Goal: Transaction & Acquisition: Book appointment/travel/reservation

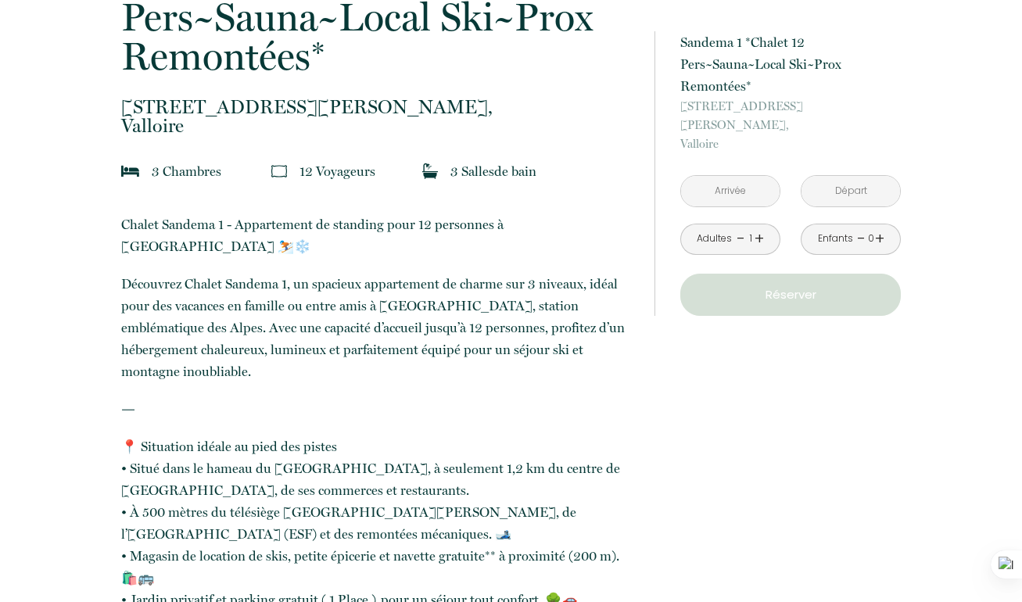
scroll to position [411, 0]
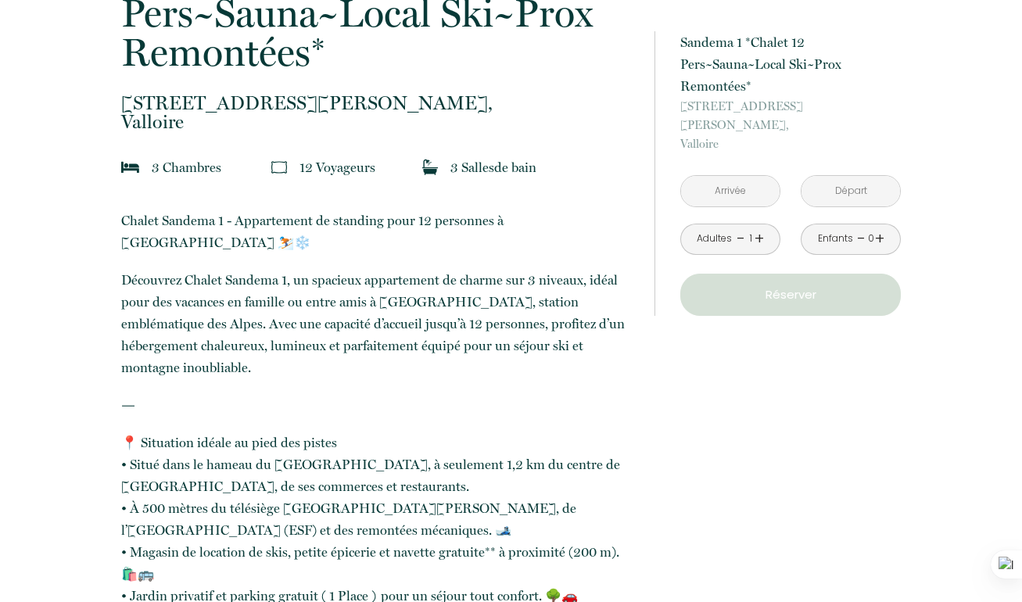
click at [762, 227] on link "+" at bounding box center [759, 239] width 9 height 24
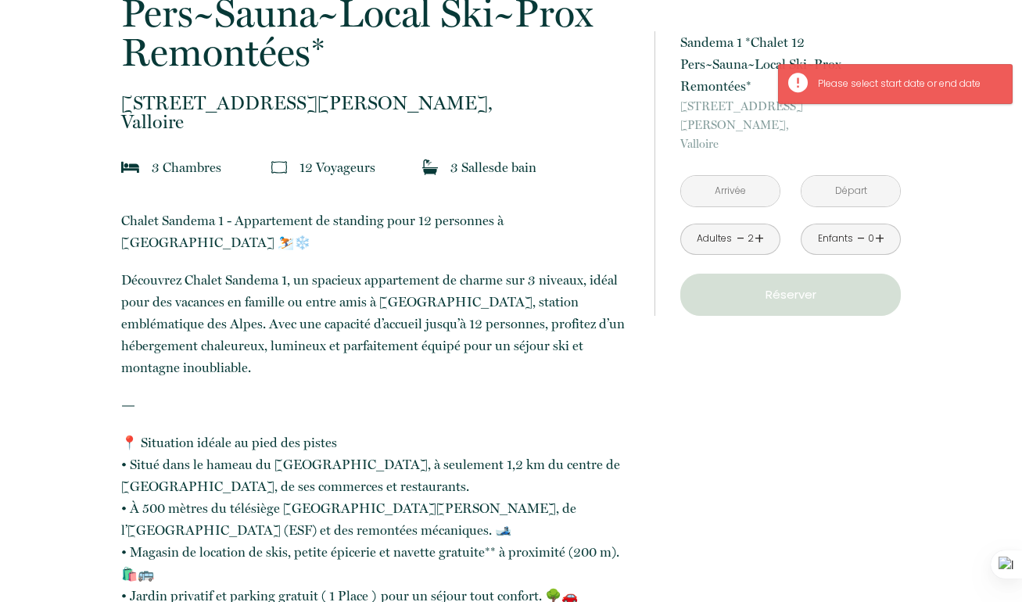
click at [764, 286] on p "Réserver" at bounding box center [791, 295] width 210 height 19
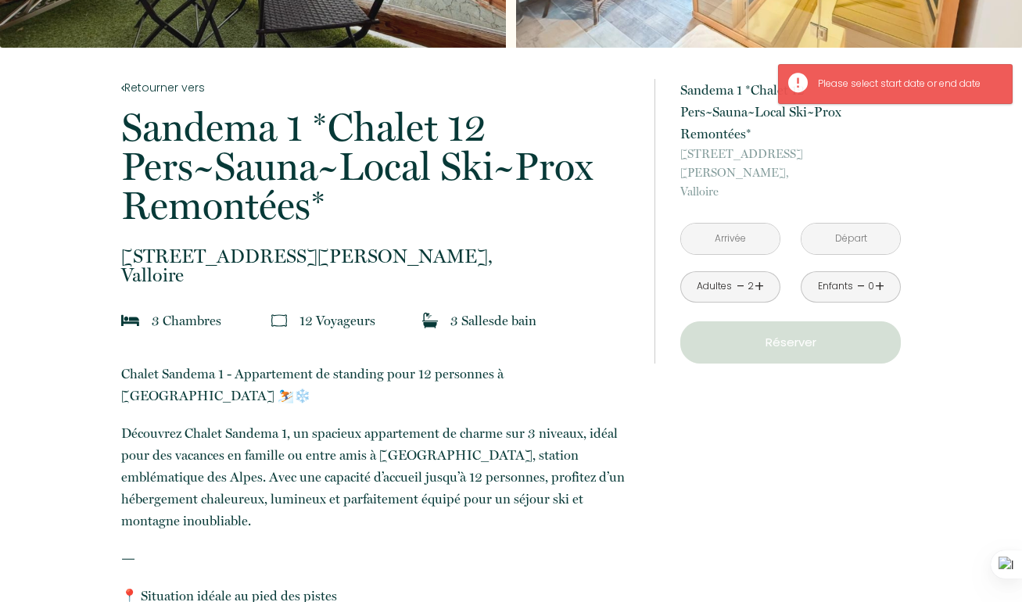
scroll to position [251, 0]
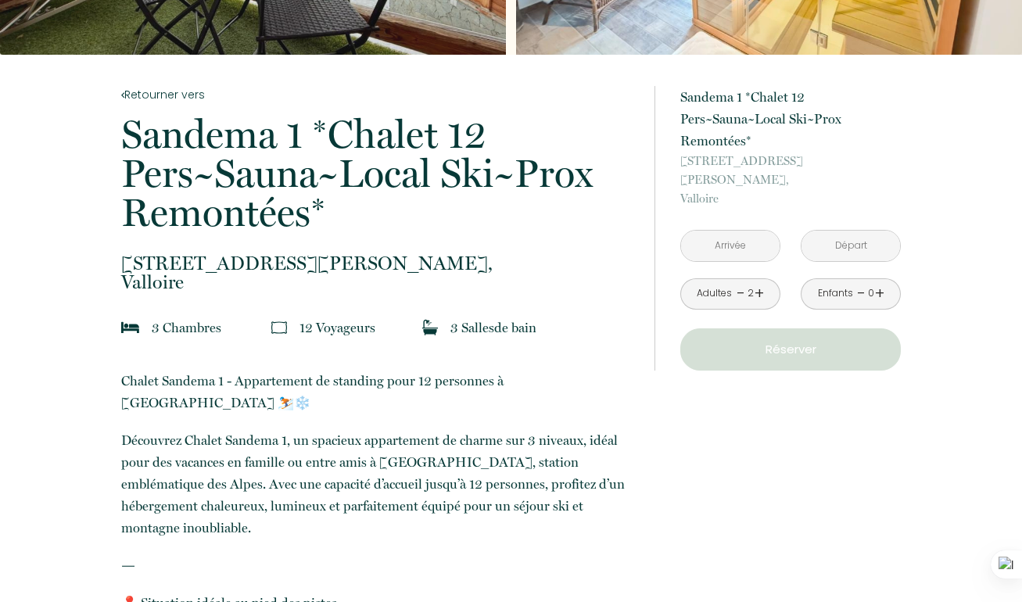
click at [536, 190] on p "Sandema 1 *Chalet 12 Pers~Sauna~Local Ski~Prox Remontées*" at bounding box center [377, 173] width 513 height 117
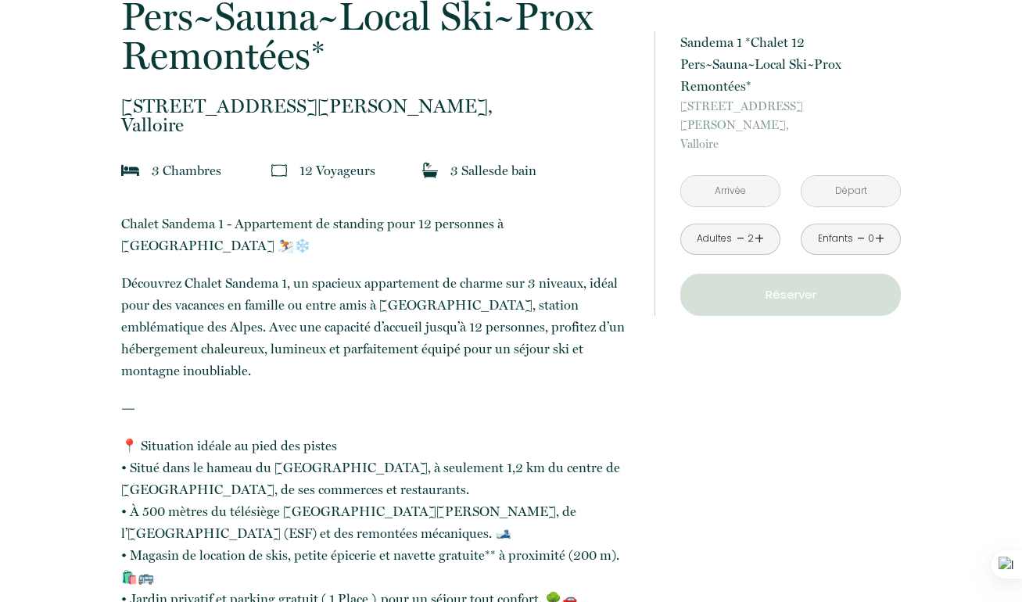
scroll to position [401, 0]
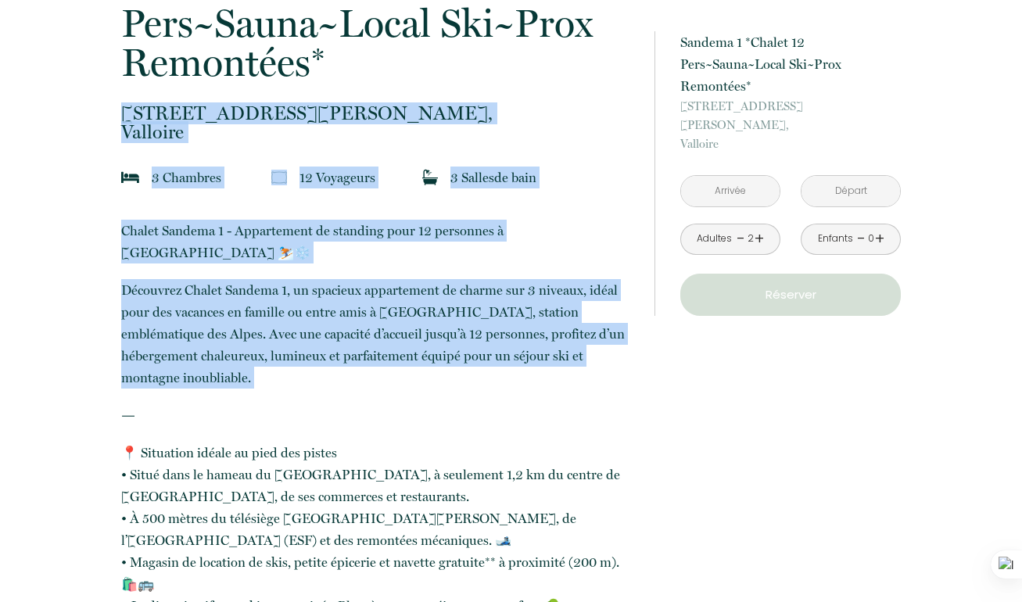
drag, startPoint x: 115, startPoint y: 102, endPoint x: 588, endPoint y: 358, distance: 537.3
copy div "[STREET_ADDRESS] [PERSON_NAME], Valloire 3 Chambre s 12 Voyageur s 3 Salle s de…"
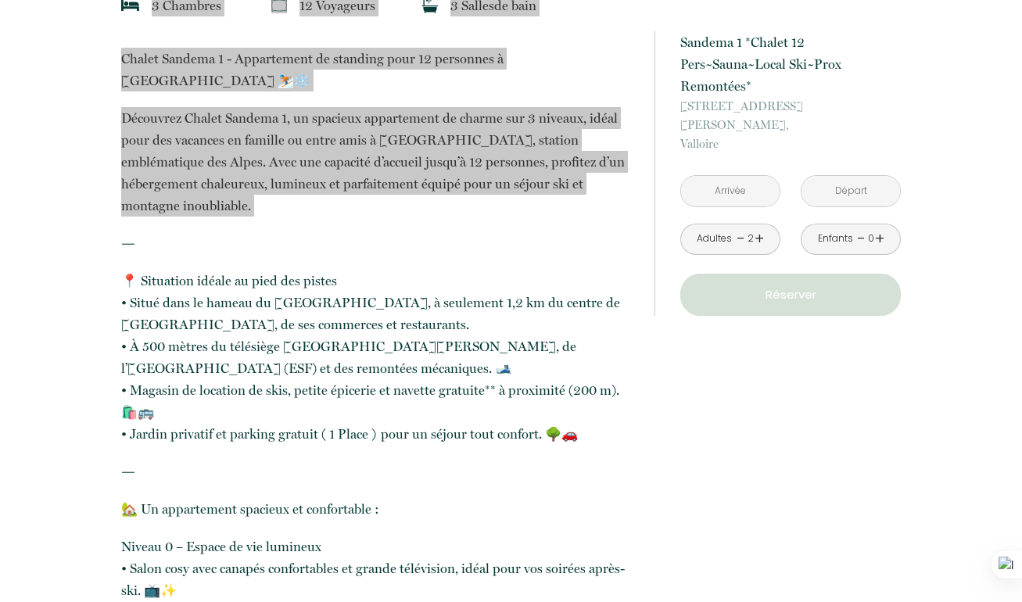
scroll to position [581, 0]
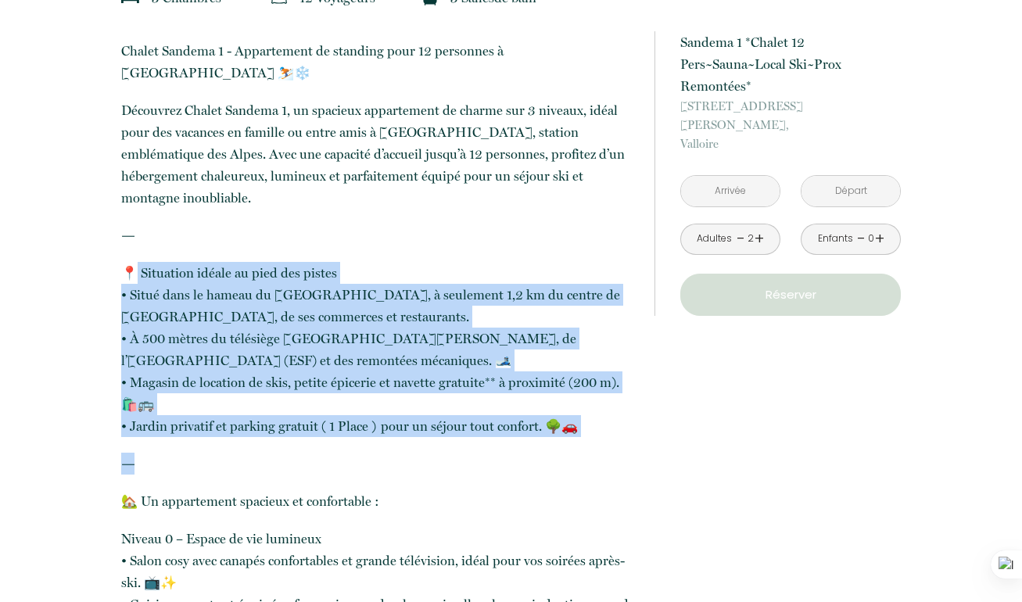
drag, startPoint x: 131, startPoint y: 231, endPoint x: 572, endPoint y: 430, distance: 484.2
copy p "Situation idéale au pied des pistes • Situé dans le hameau du [GEOGRAPHIC_DATA]…"
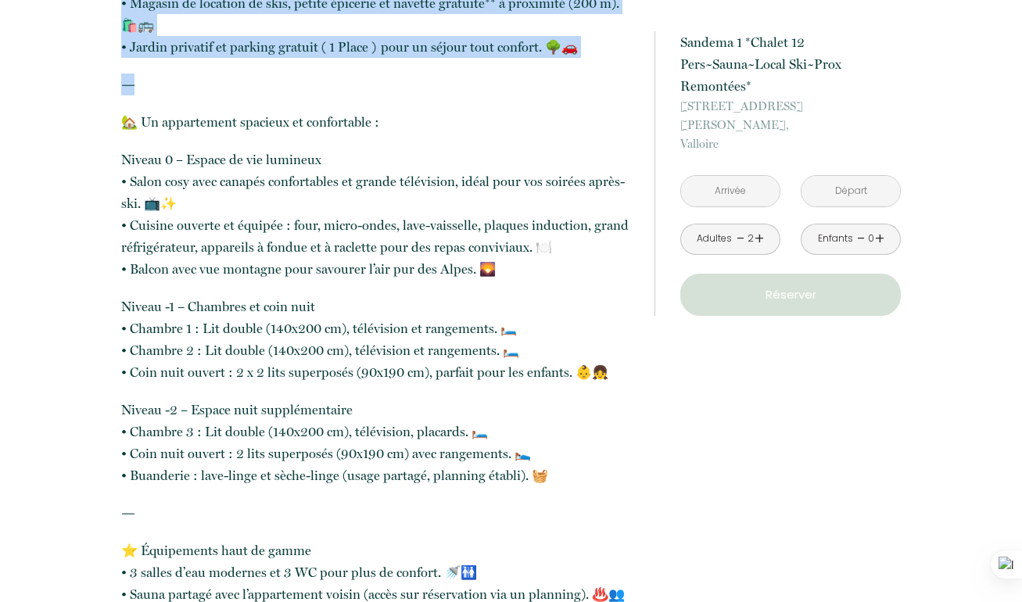
scroll to position [962, 0]
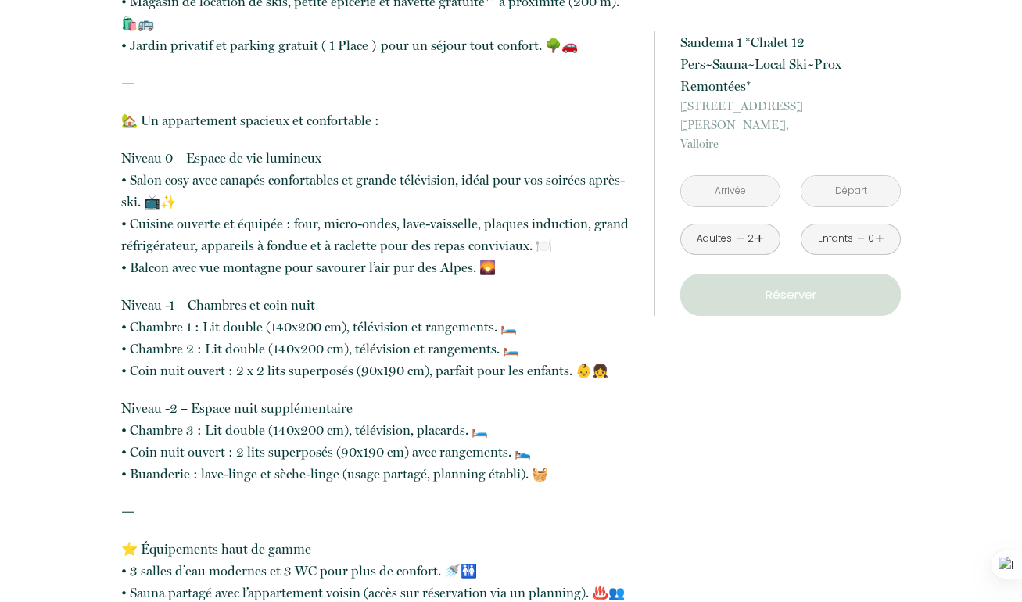
click at [879, 227] on link "+" at bounding box center [879, 239] width 9 height 24
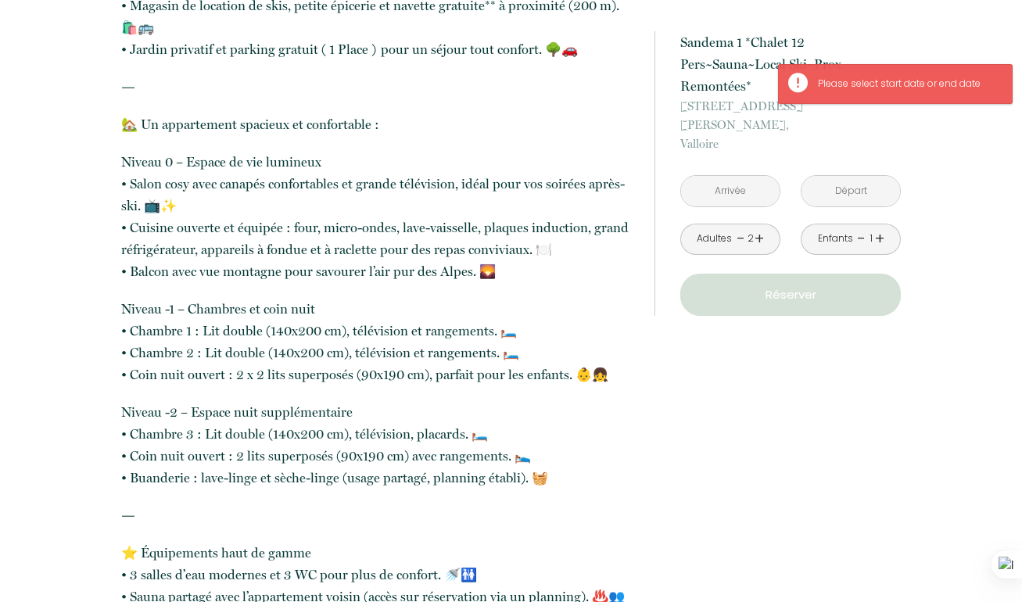
scroll to position [919, 0]
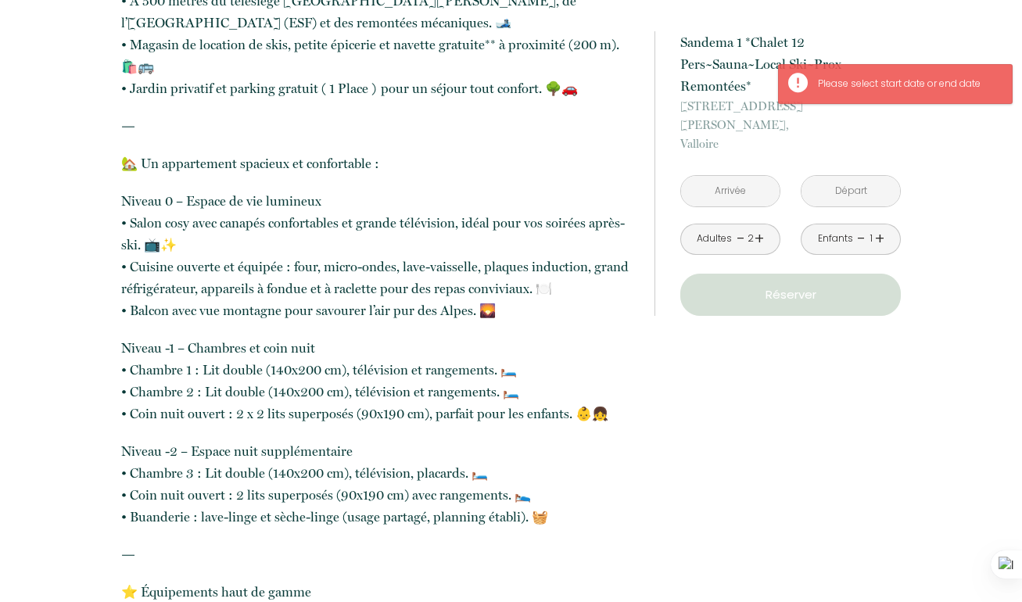
drag, startPoint x: 107, startPoint y: 156, endPoint x: 536, endPoint y: 480, distance: 536.8
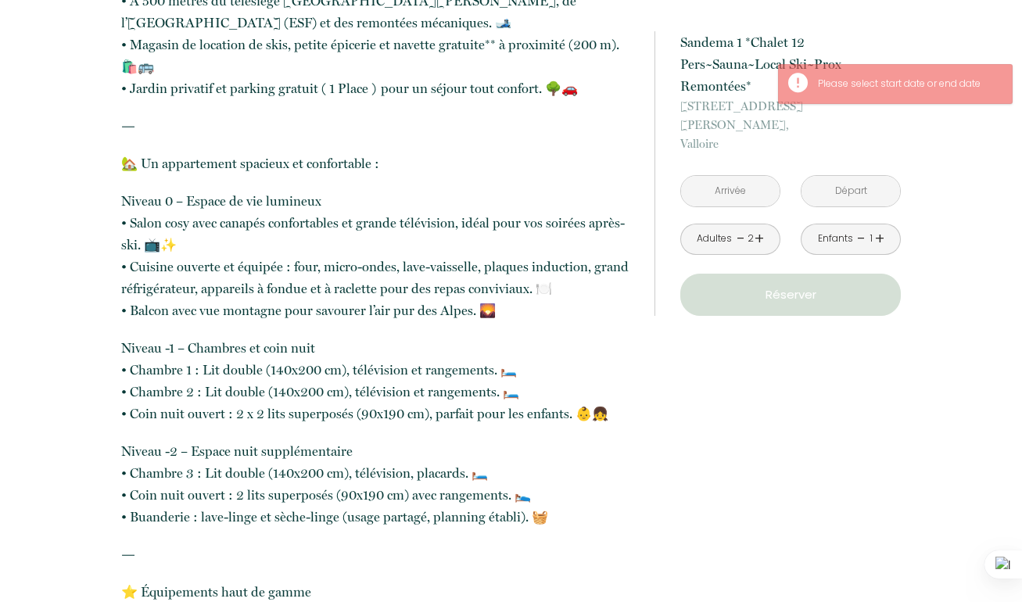
copy p "Niveau 0 – Espace de vie lumineux • Salon cosy avec canapés confortables et gra…"
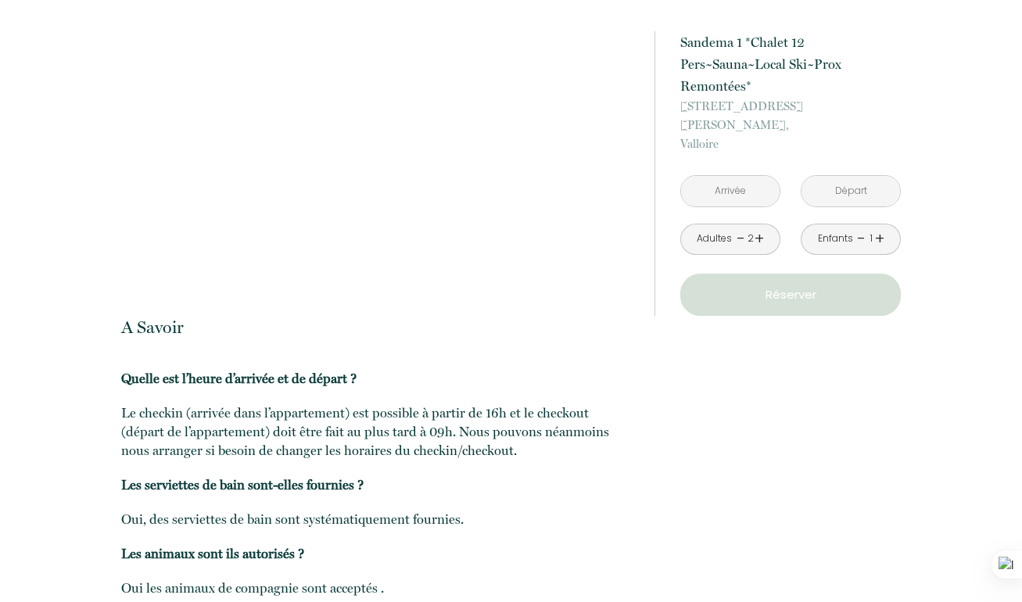
scroll to position [2873, 0]
